Goal: Complete application form

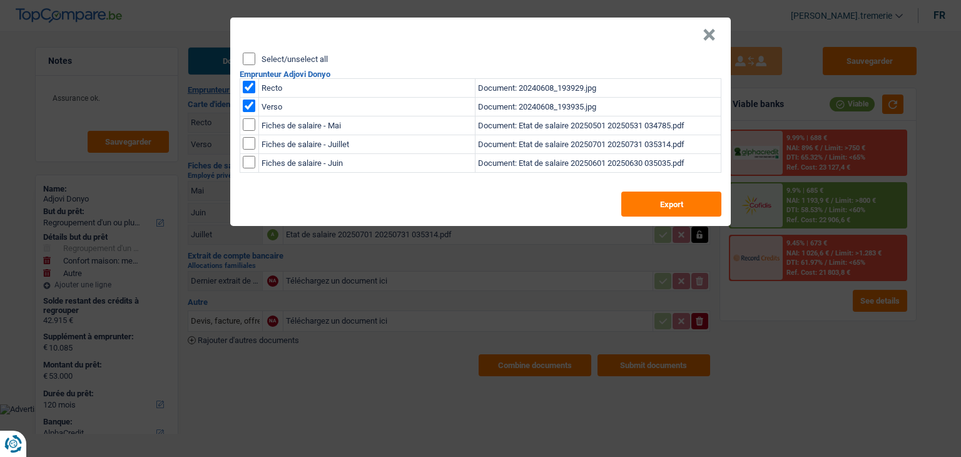
select select "refinancing"
select select "household"
select select "other"
select select "120"
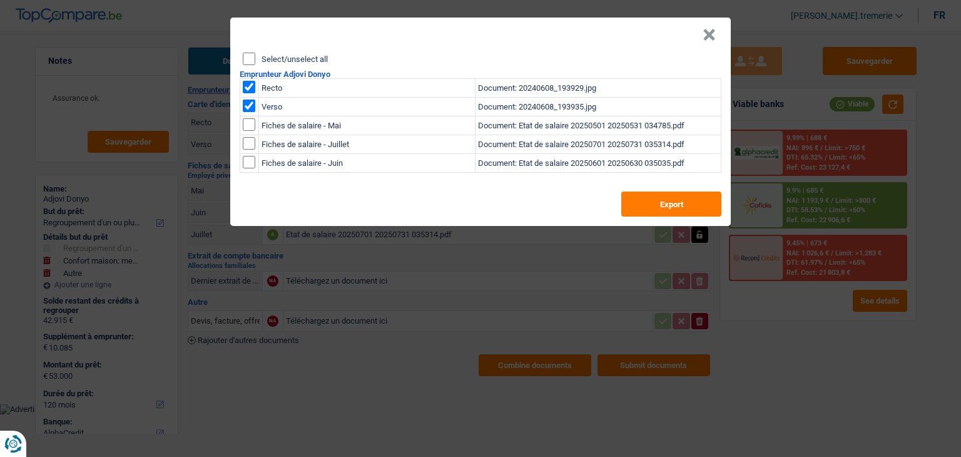
select select "alphacredit"
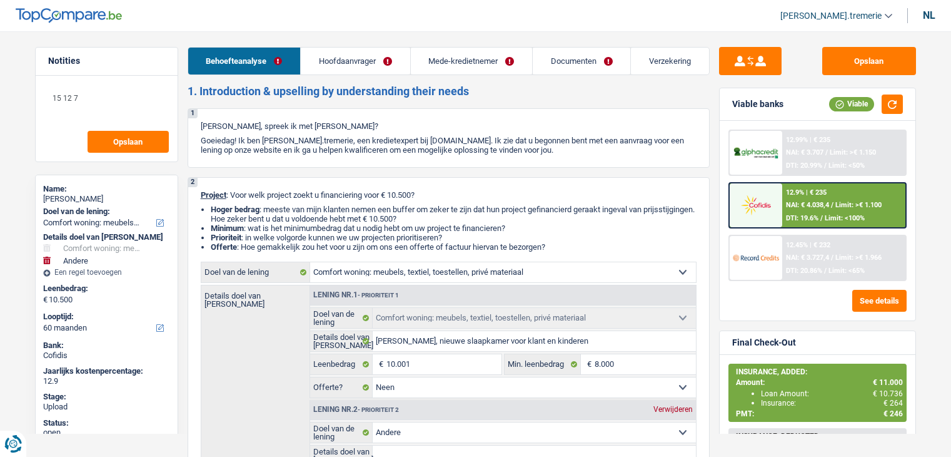
select select "household"
select select "other"
select select "60"
click at [605, 65] on link "Documenten" at bounding box center [582, 61] width 98 height 27
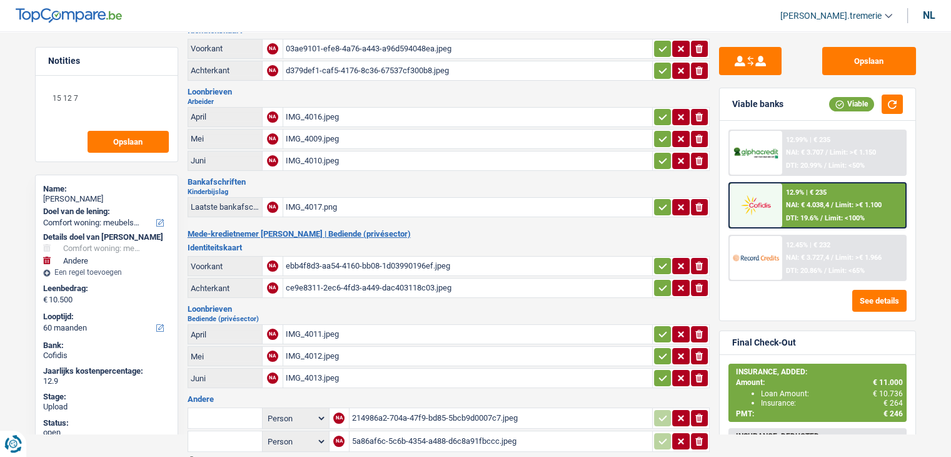
scroll to position [72, 0]
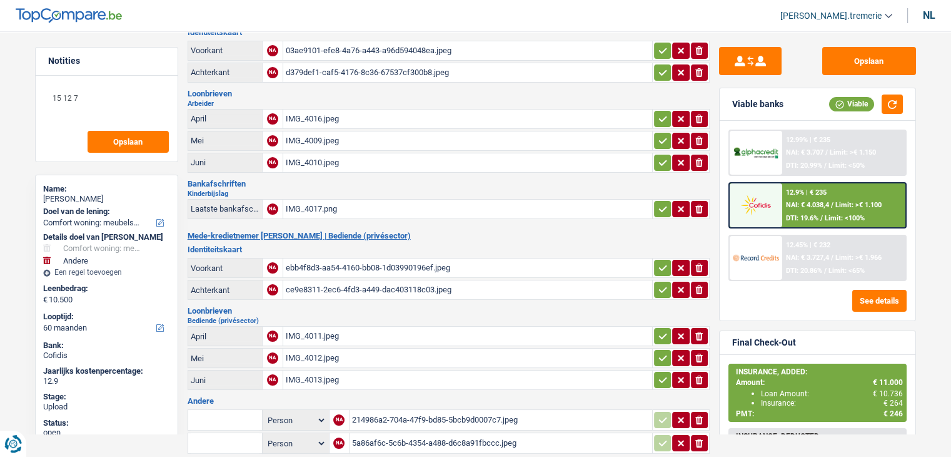
click at [315, 119] on div "IMG_4016.jpeg" at bounding box center [468, 118] width 364 height 19
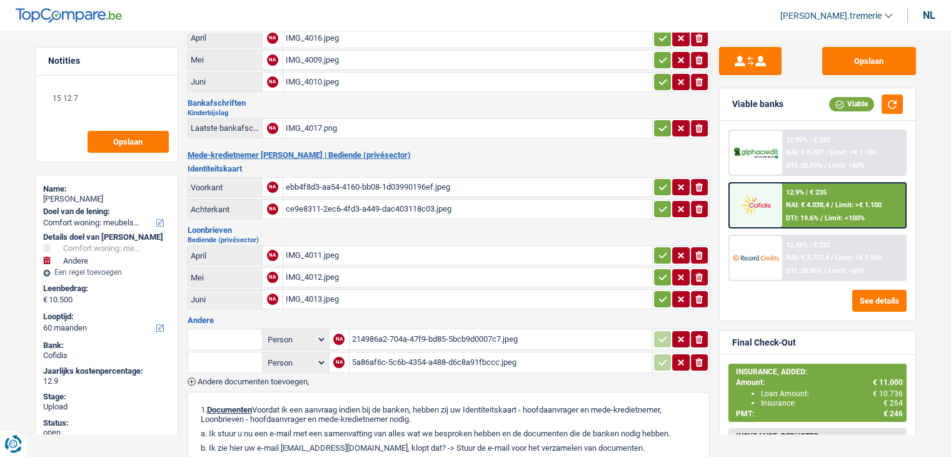
scroll to position [156, 0]
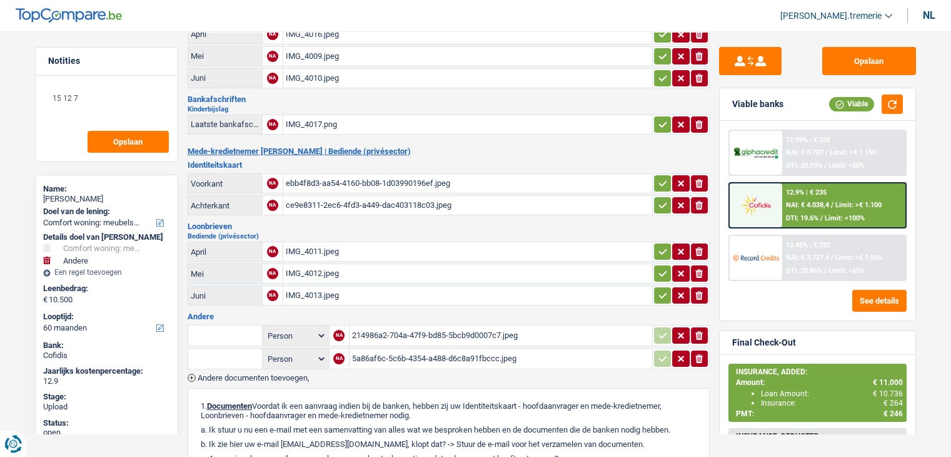
click at [371, 286] on div "IMG_4013.jpeg" at bounding box center [468, 295] width 364 height 19
click at [416, 330] on div "214986a2-704a-47f9-bd85-5bcb9d0007c7.jpeg" at bounding box center [501, 335] width 298 height 19
